Goal: Information Seeking & Learning: Find specific fact

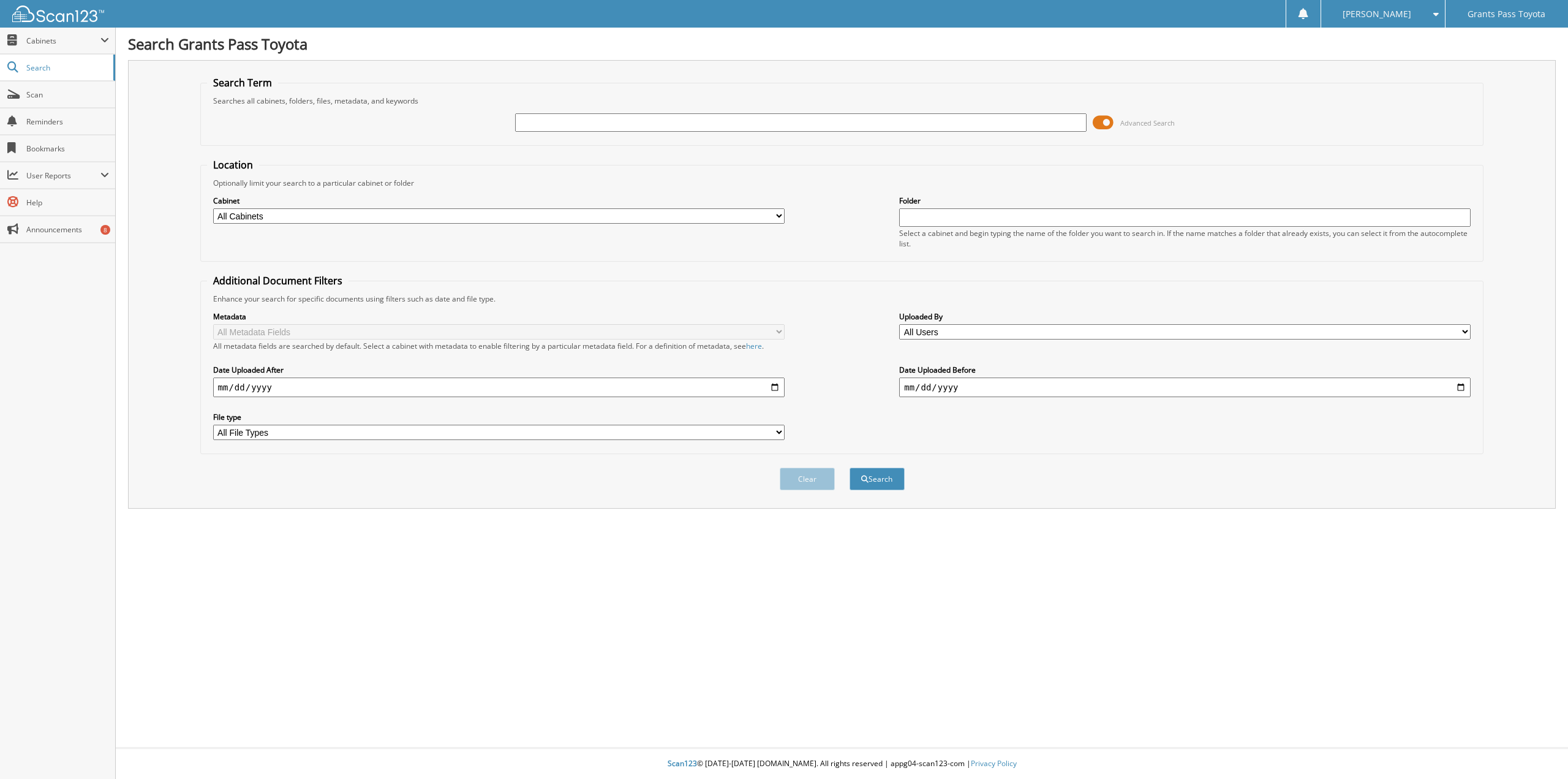
click at [770, 120] on input "text" at bounding box center [801, 123] width 572 height 18
paste input "6118587"
type input "6118587"
click at [875, 481] on button "Search" at bounding box center [877, 479] width 55 height 23
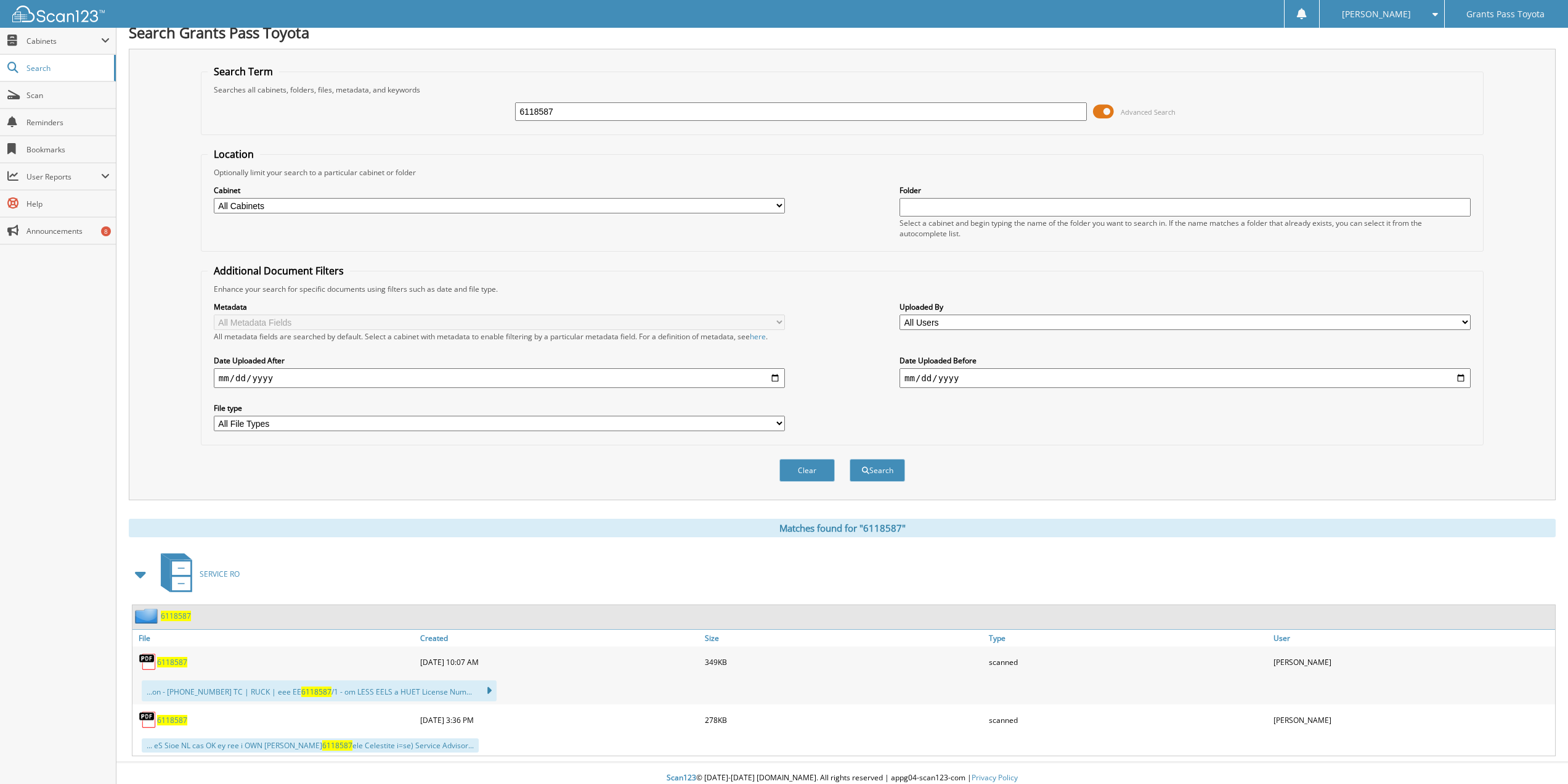
scroll to position [21, 0]
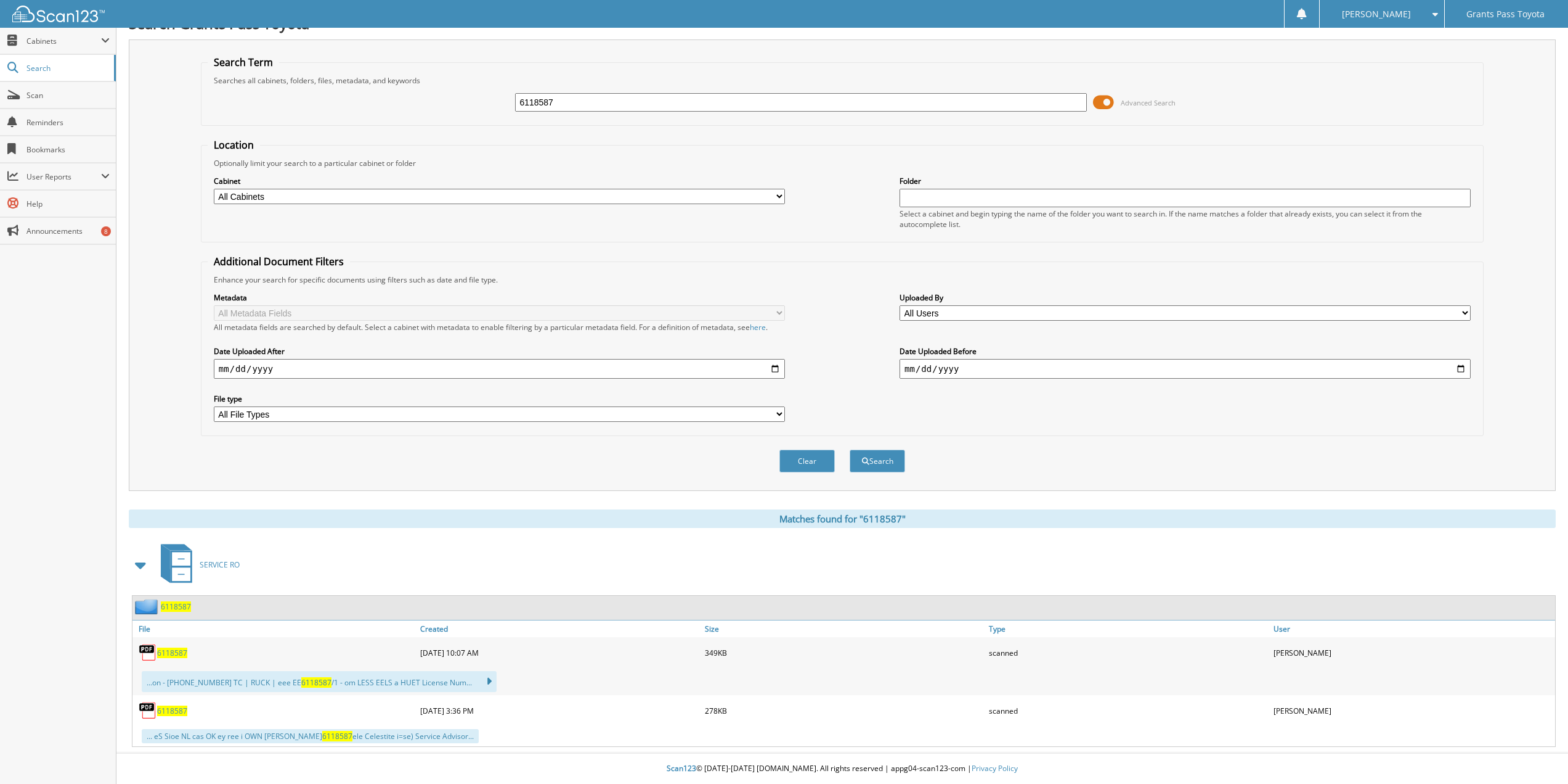
click at [175, 713] on span "6118587" at bounding box center [172, 710] width 30 height 11
click at [174, 711] on span "6118587" at bounding box center [172, 710] width 30 height 11
click at [820, 270] on fieldset "Additional Document Filters Enhance your search for specific documents using fi…" at bounding box center [842, 345] width 1283 height 182
